Goal: Information Seeking & Learning: Learn about a topic

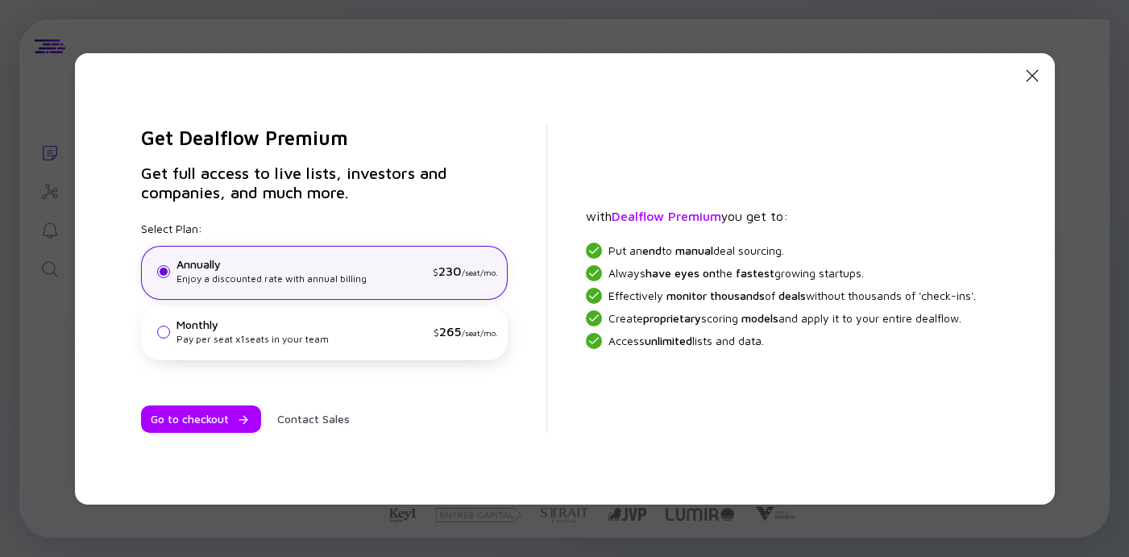
click at [1042, 73] on icon "Close Modal" at bounding box center [1032, 75] width 19 height 19
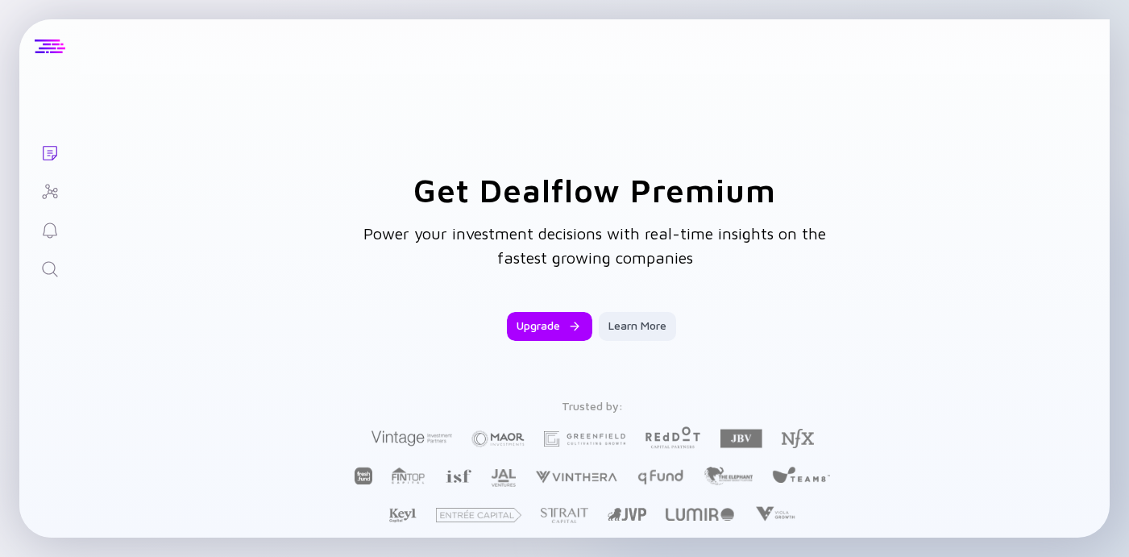
click at [48, 51] on div at bounding box center [50, 46] width 31 height 15
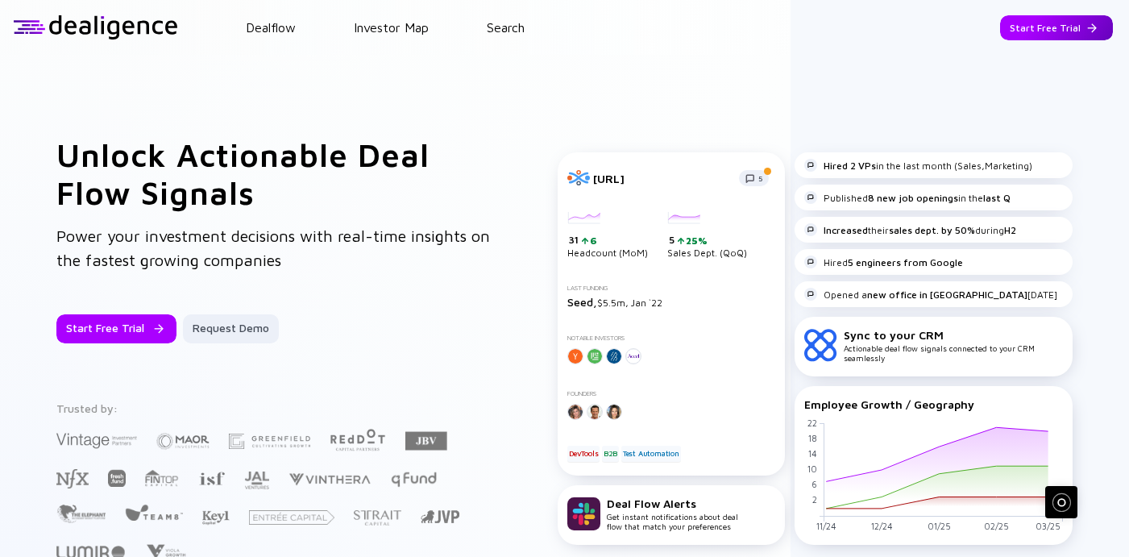
click at [1065, 23] on div "Start Free Trial" at bounding box center [1056, 27] width 113 height 25
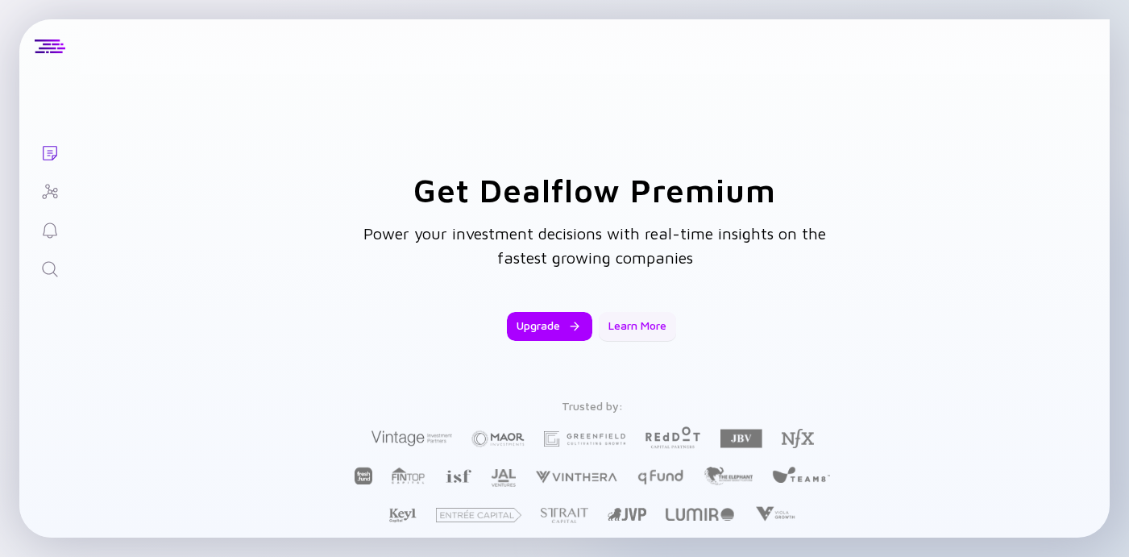
click at [619, 317] on div "Learn More" at bounding box center [637, 326] width 77 height 29
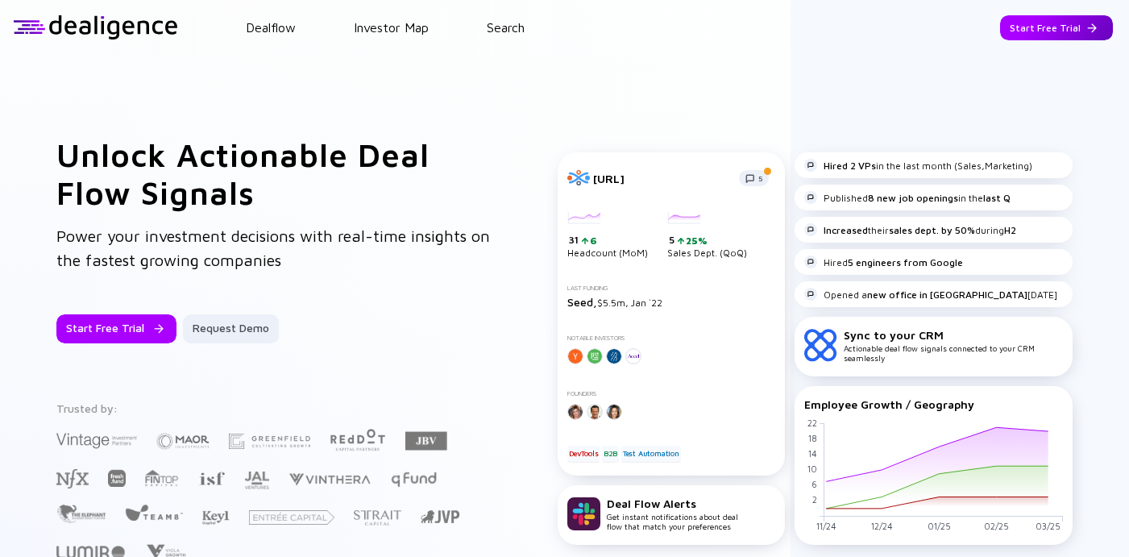
click at [1046, 20] on div "Start Free Trial" at bounding box center [1056, 27] width 113 height 25
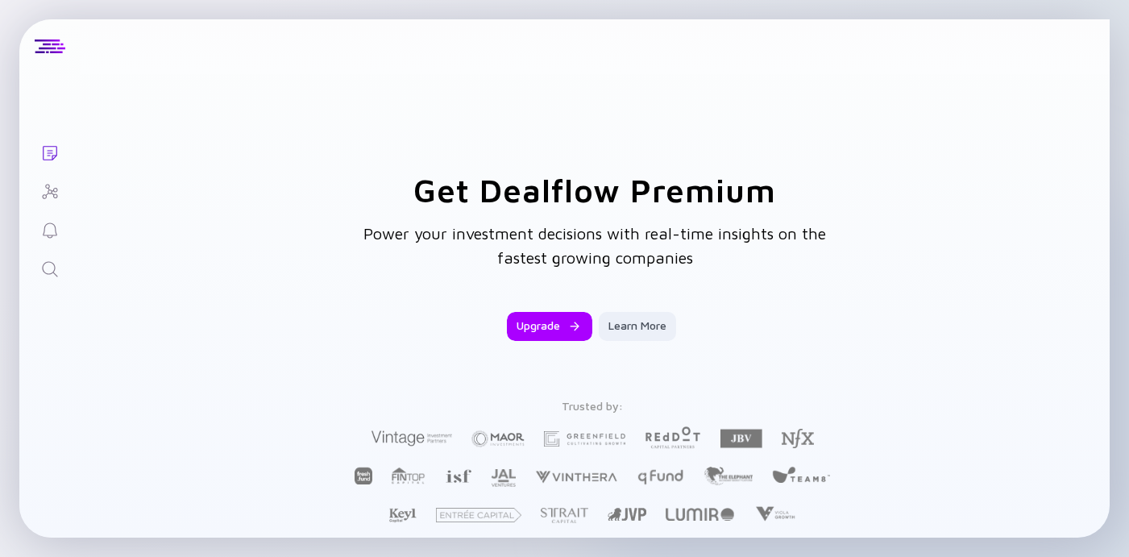
click at [539, 311] on div "Get Dealflow Premium Power your investment decisions with real-time insights on…" at bounding box center [594, 348] width 483 height 355
click at [537, 321] on div "Upgrade" at bounding box center [549, 326] width 85 height 29
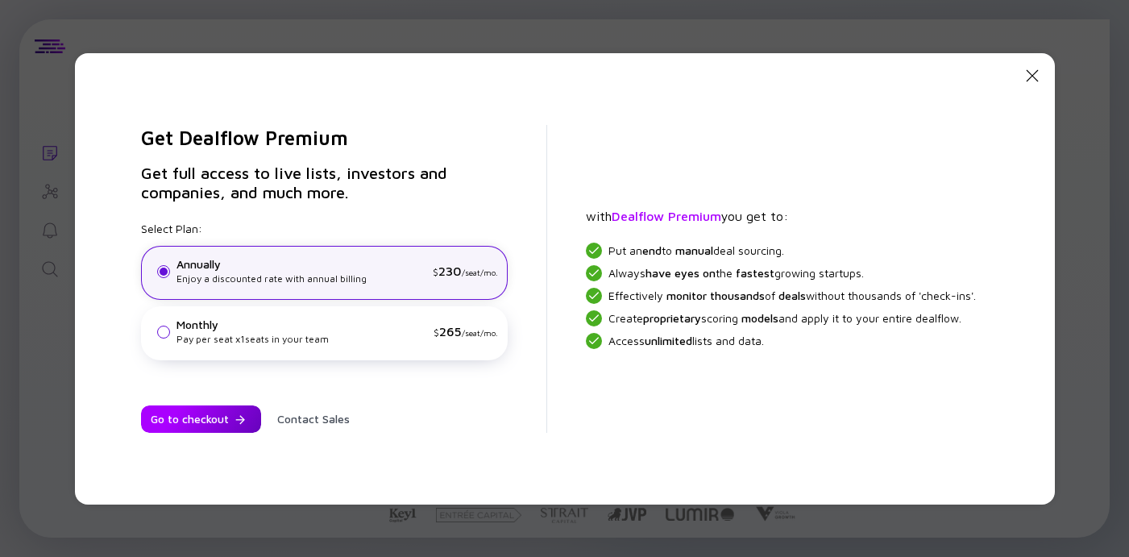
click at [225, 415] on div "Go to checkout" at bounding box center [201, 418] width 120 height 27
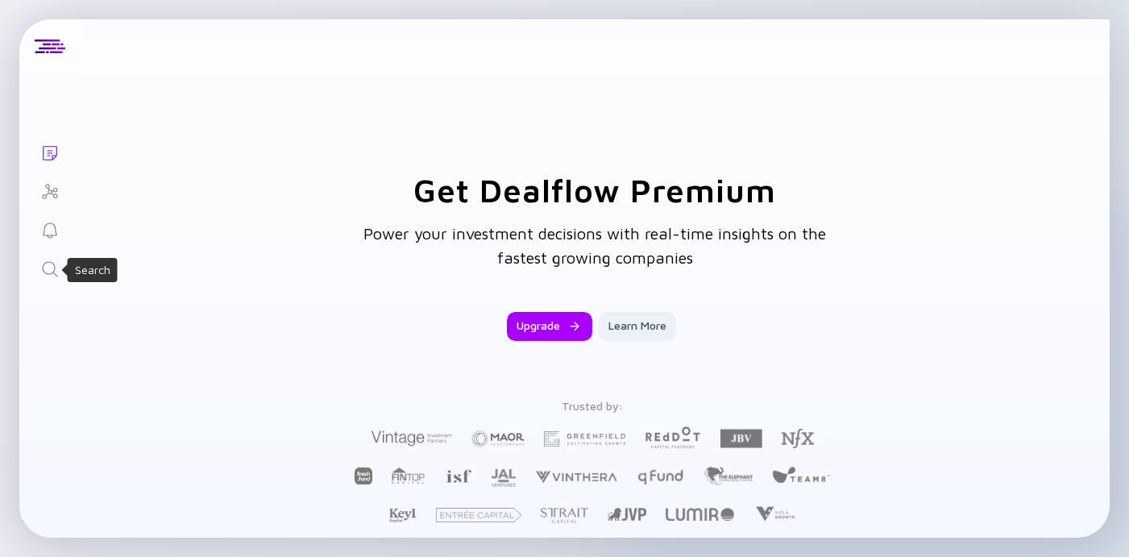
click at [55, 263] on icon "Search" at bounding box center [49, 268] width 19 height 19
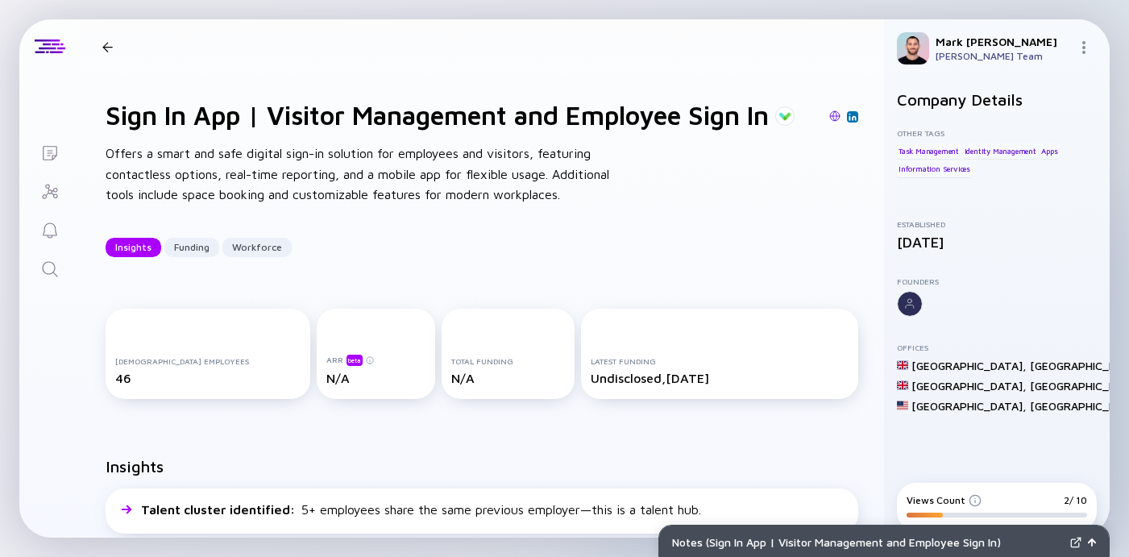
click at [47, 159] on icon "Lists" at bounding box center [50, 153] width 15 height 15
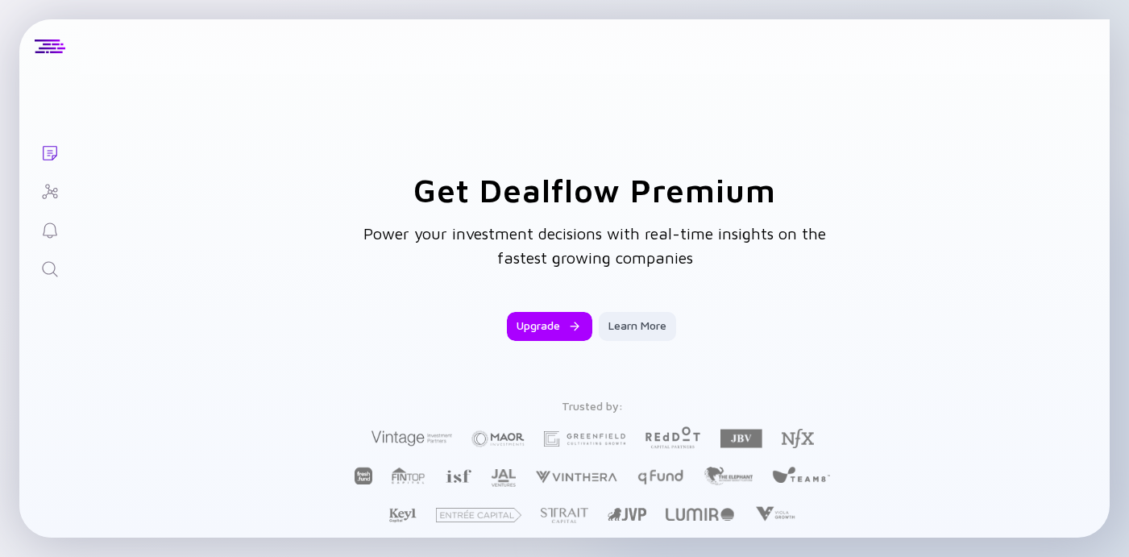
click at [50, 264] on icon "Search" at bounding box center [49, 268] width 19 height 19
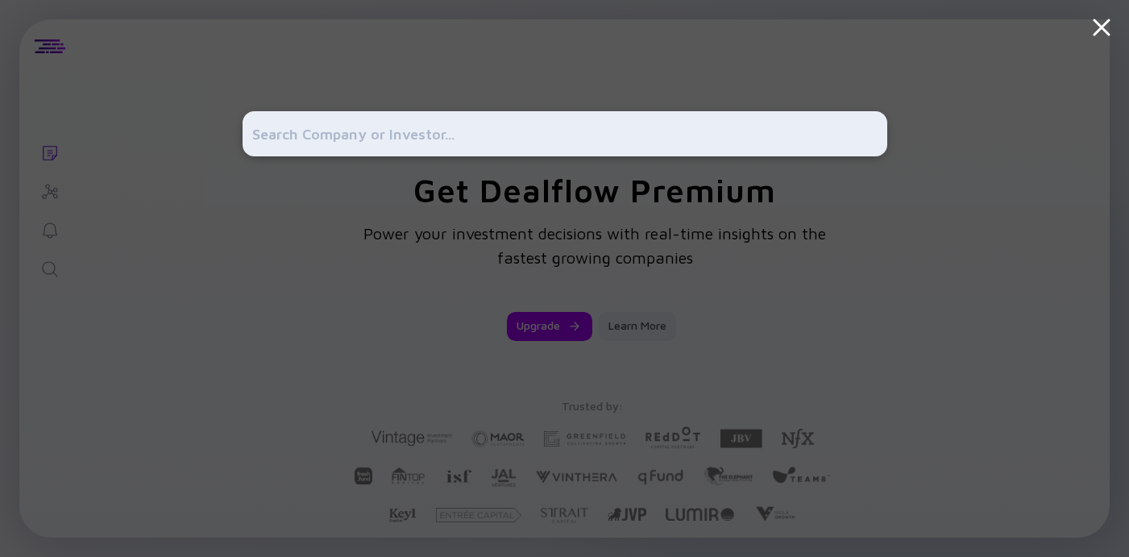
click at [417, 130] on input "text" at bounding box center [564, 133] width 625 height 29
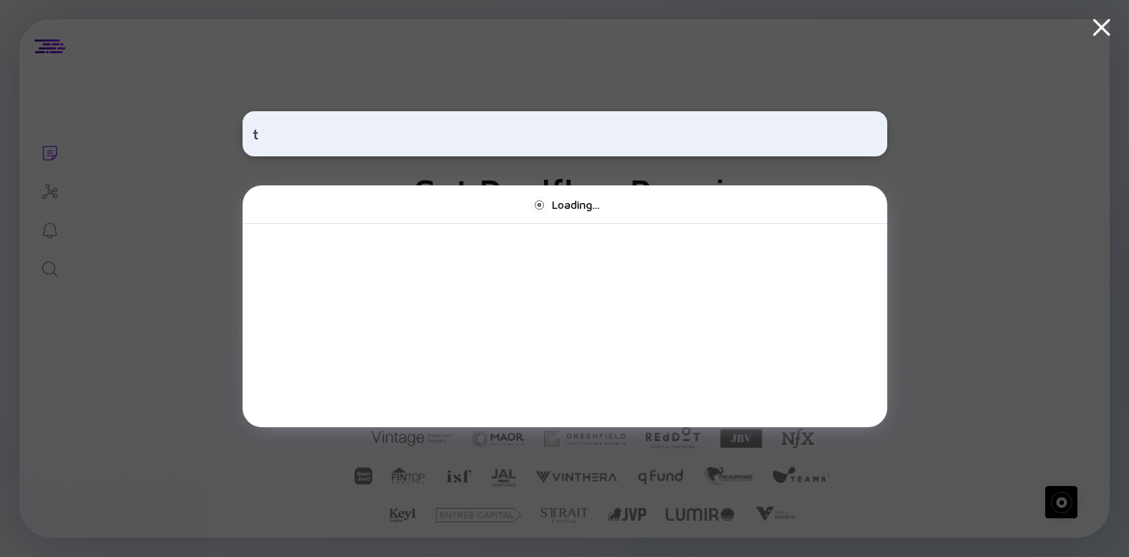
type input "t"
click at [131, 200] on div "t Loading..." at bounding box center [564, 278] width 1129 height 557
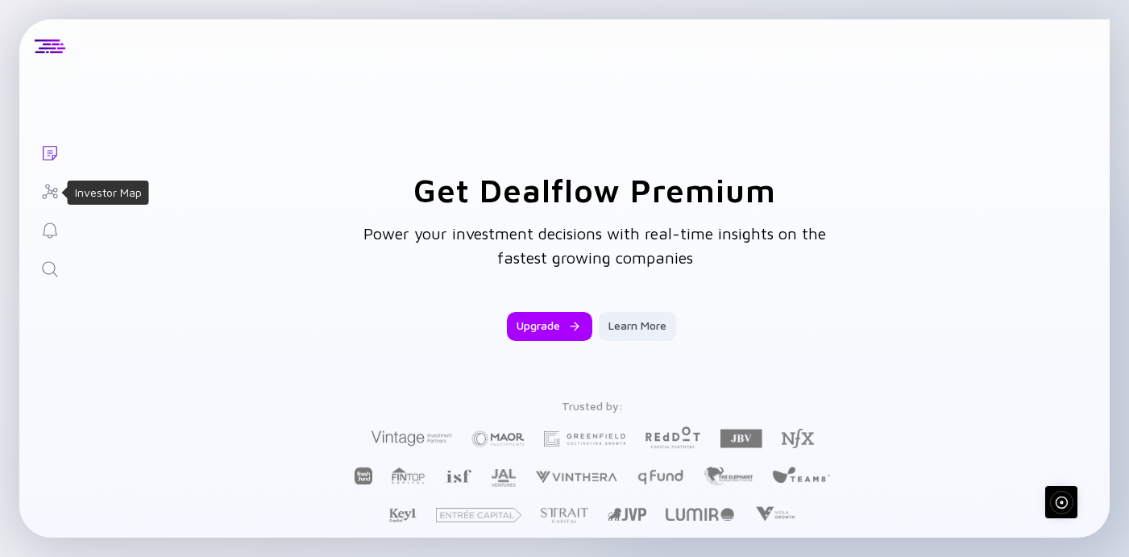
click at [52, 192] on icon "Investor Map" at bounding box center [49, 191] width 19 height 19
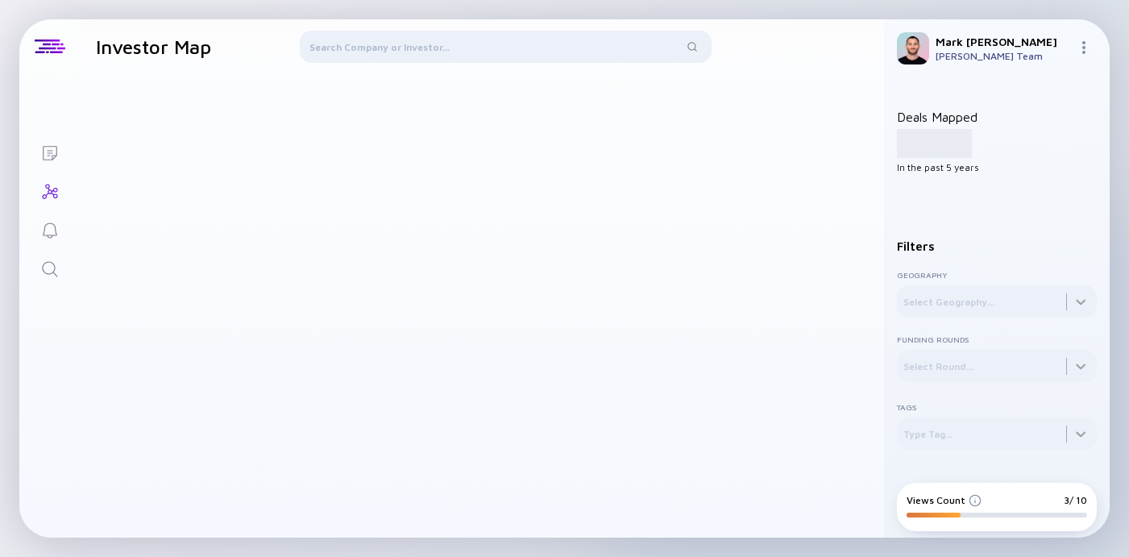
click at [947, 319] on div "Geography Select Geography... Funding Rounds Select Round... Tags Type Tag..." at bounding box center [997, 350] width 200 height 169
click at [1063, 295] on div at bounding box center [997, 301] width 200 height 32
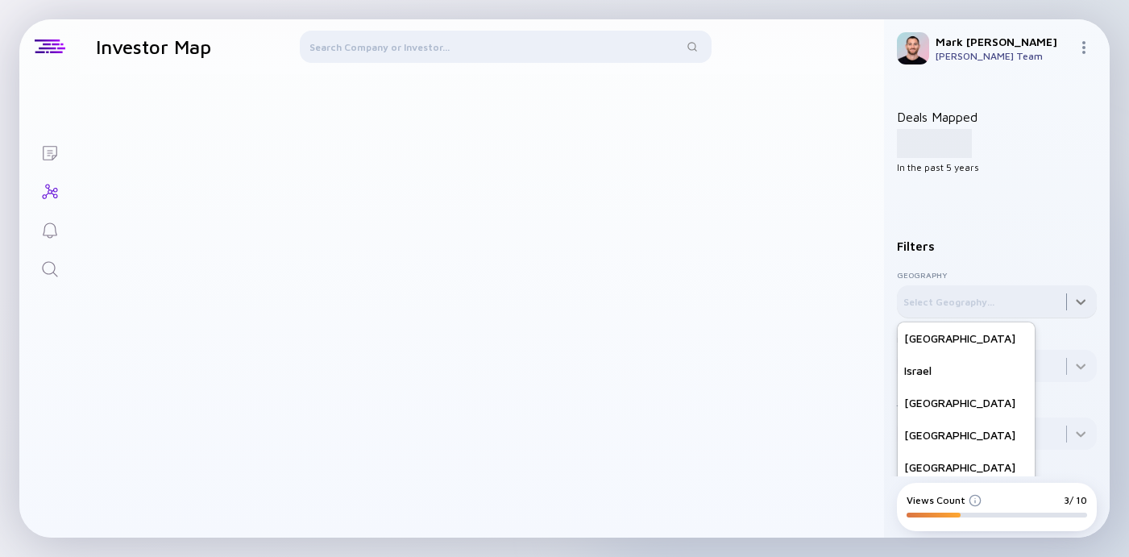
click at [1081, 303] on div at bounding box center [997, 301] width 200 height 32
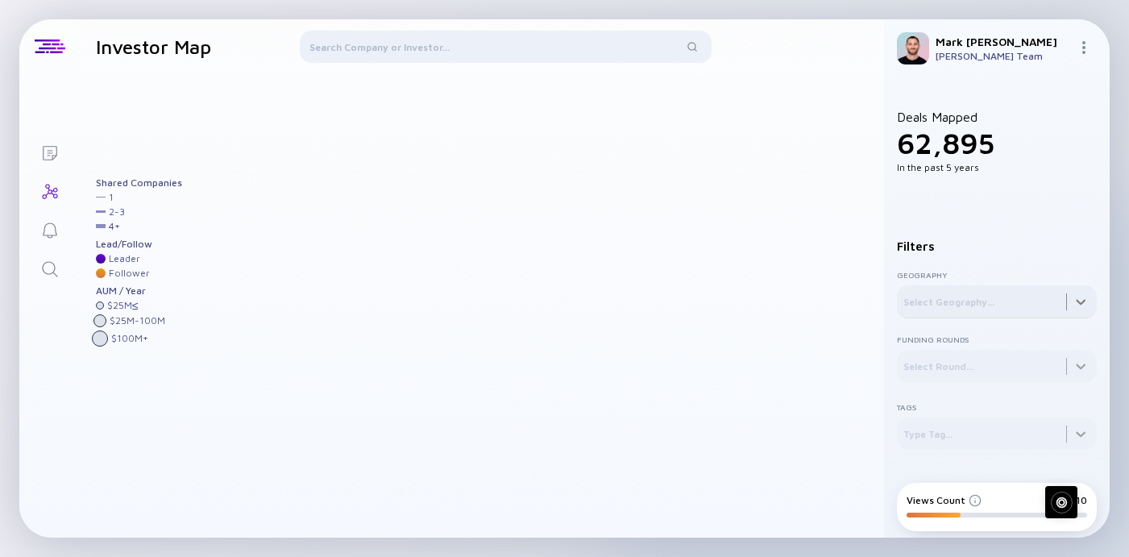
click at [1081, 303] on div at bounding box center [997, 301] width 200 height 32
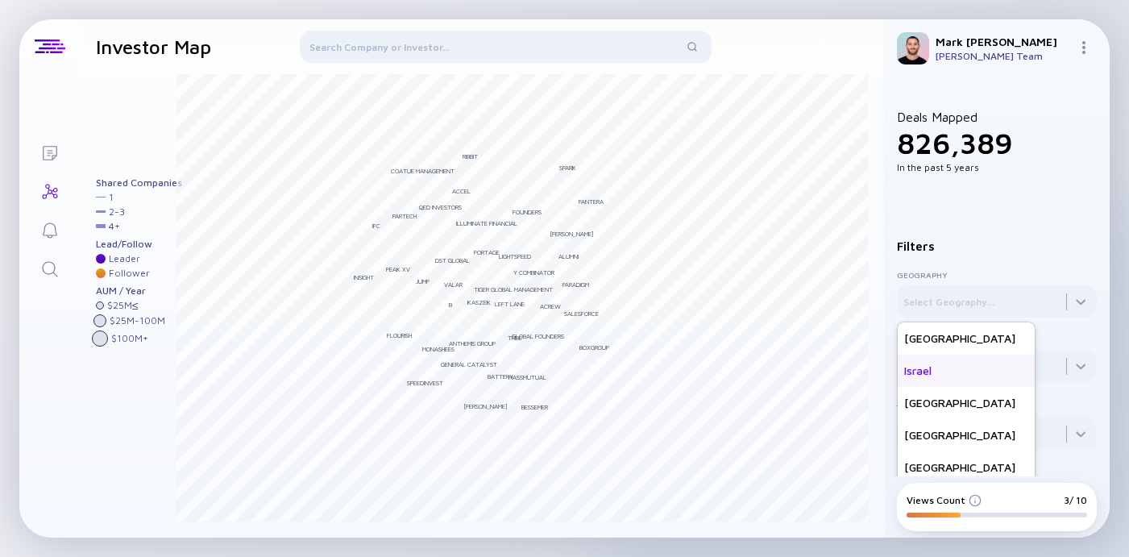
click at [923, 372] on div "Israel" at bounding box center [966, 371] width 137 height 32
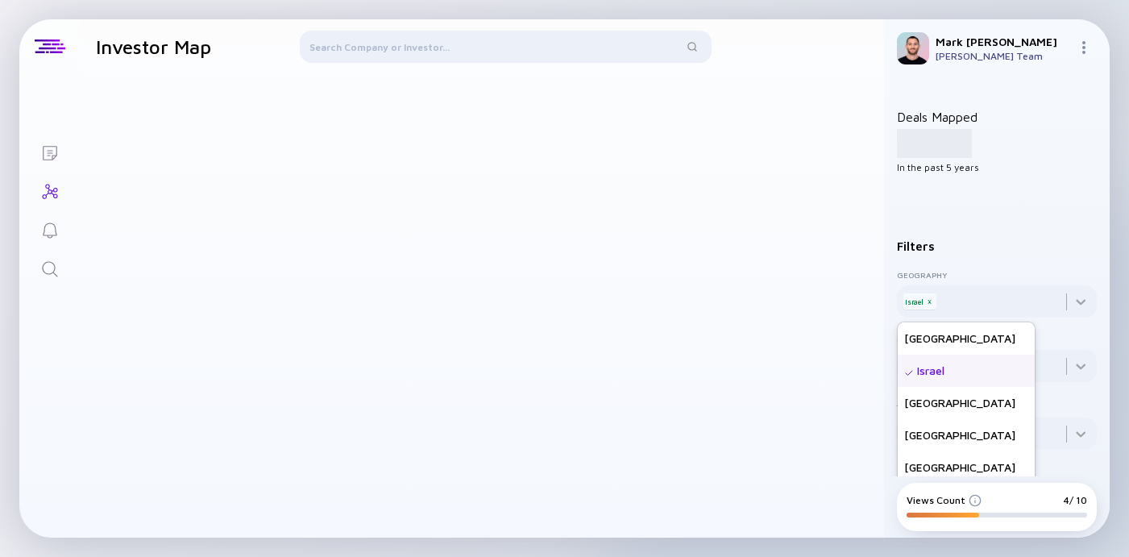
click at [1006, 246] on div "Filters" at bounding box center [997, 246] width 200 height 14
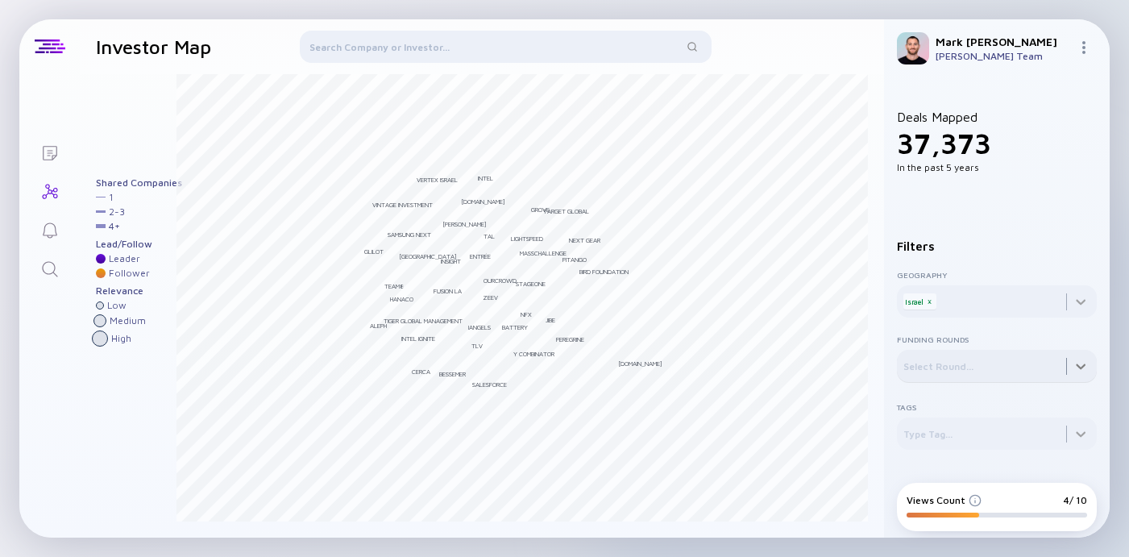
click at [1080, 375] on div at bounding box center [997, 366] width 200 height 32
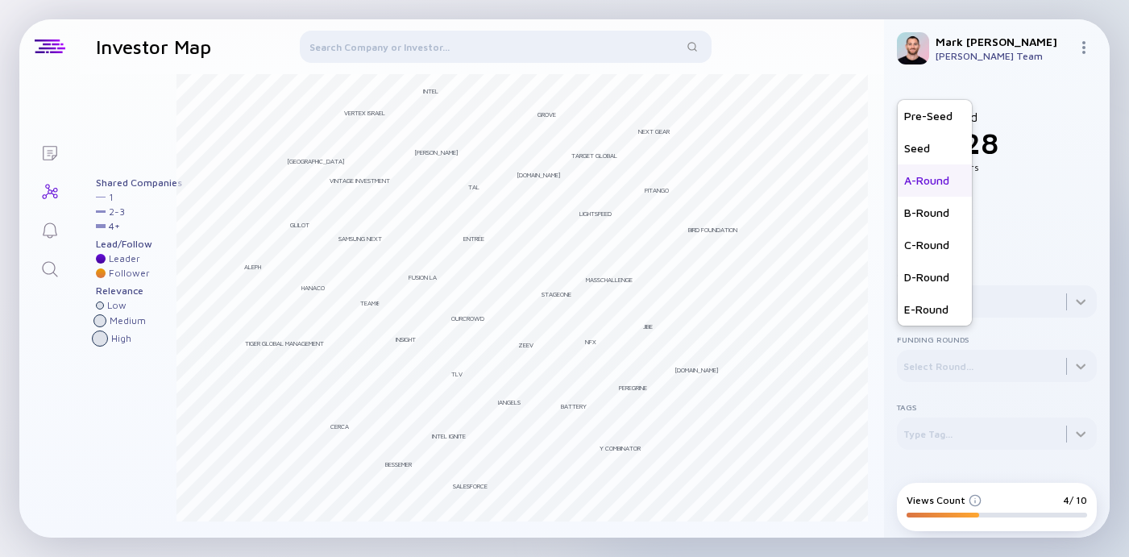
click at [941, 189] on div "A-Round" at bounding box center [935, 180] width 74 height 32
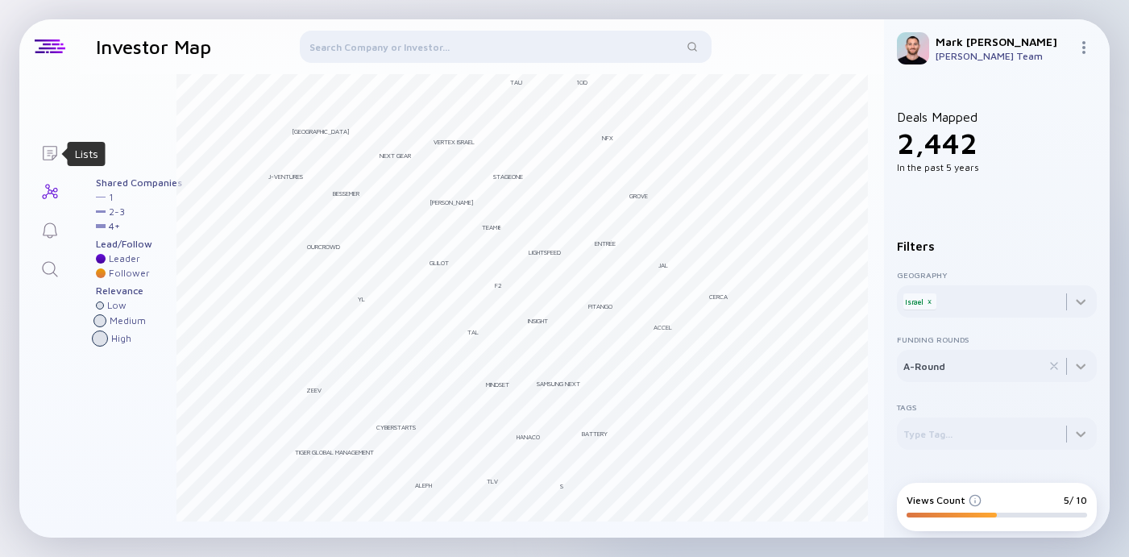
click at [47, 149] on icon "Lists" at bounding box center [50, 153] width 15 height 15
